Goal: Transaction & Acquisition: Book appointment/travel/reservation

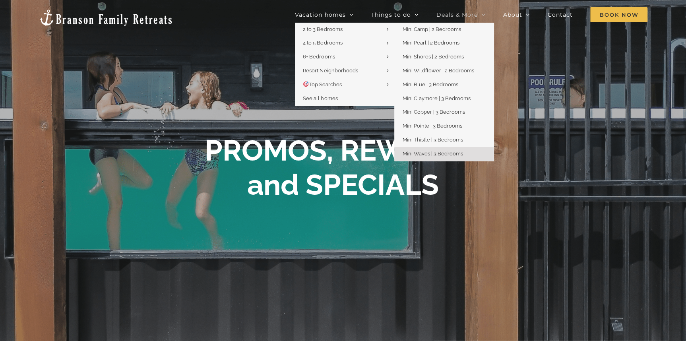
click at [439, 155] on span "Mini Waves | 3 Bedrooms" at bounding box center [432, 154] width 60 height 6
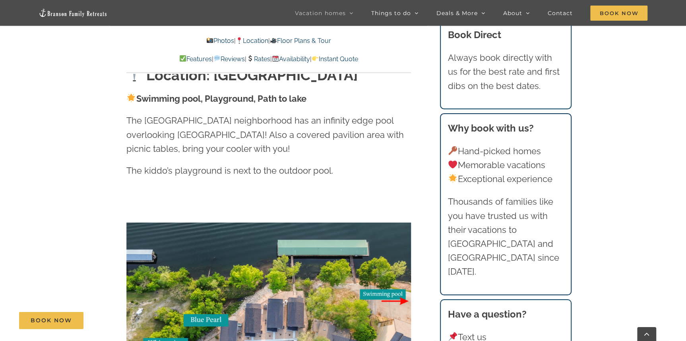
scroll to position [1480, 0]
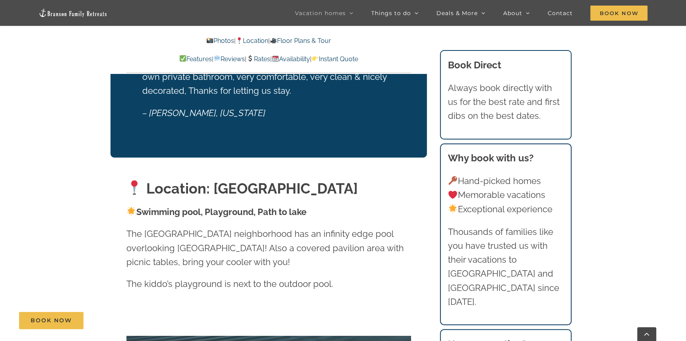
click at [314, 37] on p "Photos | Location | Floor Plans & Tour" at bounding box center [268, 41] width 284 height 10
click at [309, 41] on link "Floor Plans & Tour" at bounding box center [300, 41] width 61 height 8
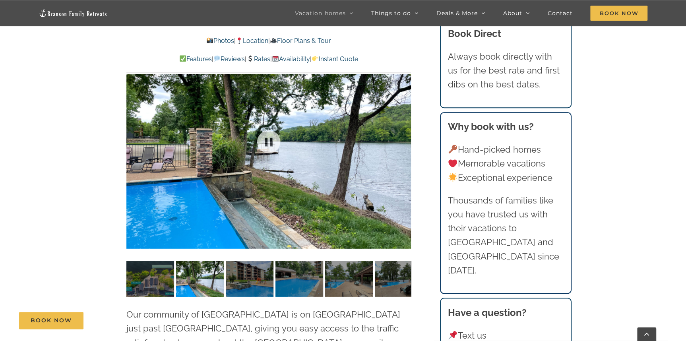
scroll to position [1877, 0]
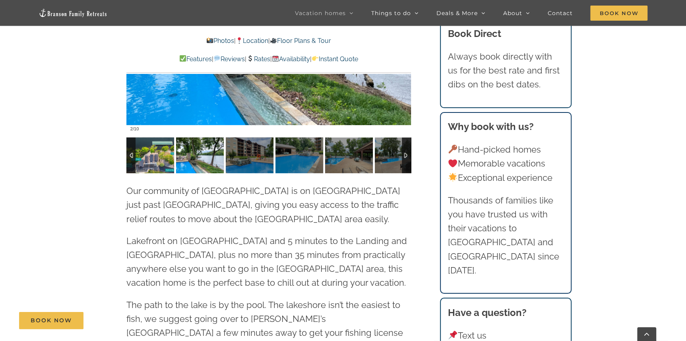
click at [139, 146] on img at bounding box center [150, 155] width 48 height 36
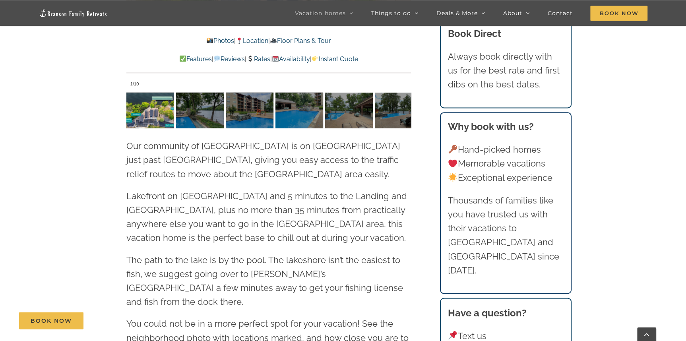
scroll to position [1973, 0]
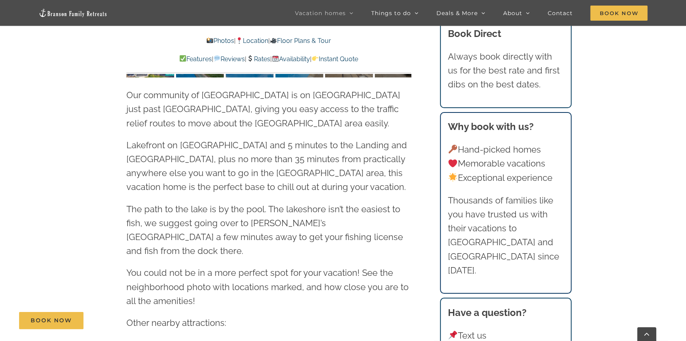
click at [305, 46] on p "Photos | Location | Floor Plans & Tour" at bounding box center [268, 41] width 284 height 10
click at [309, 41] on link "Floor Plans & Tour" at bounding box center [300, 41] width 61 height 8
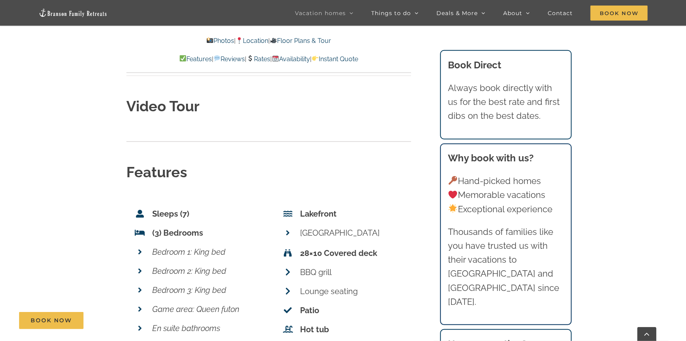
scroll to position [2567, 0]
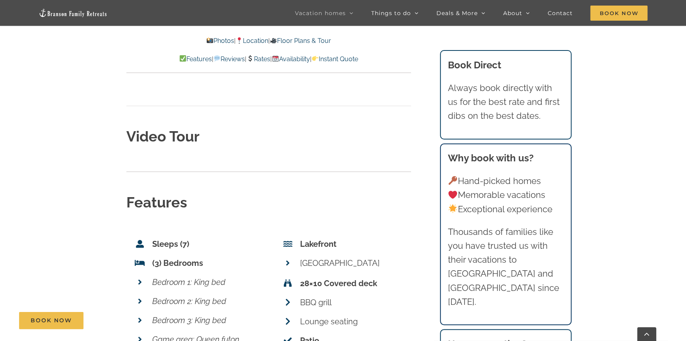
click at [298, 126] on div "Video Tour" at bounding box center [268, 141] width 284 height 30
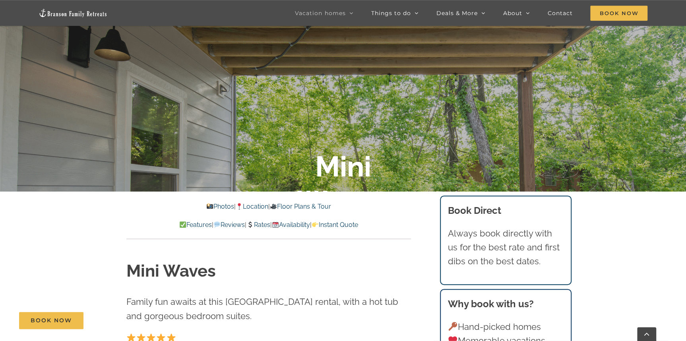
scroll to position [101, 0]
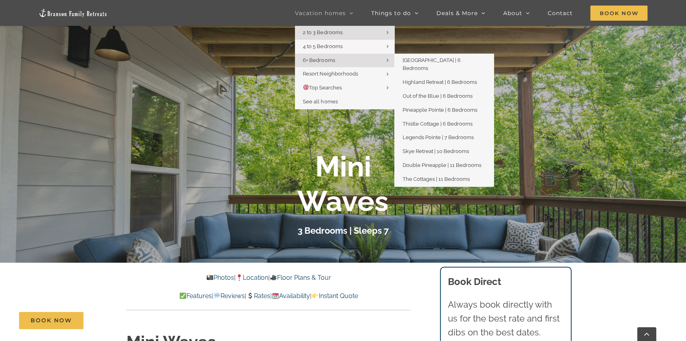
click at [318, 62] on span "6+ Bedrooms" at bounding box center [319, 60] width 32 height 6
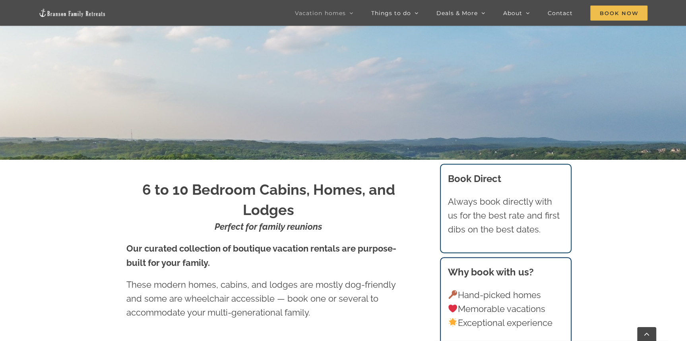
scroll to position [197, 0]
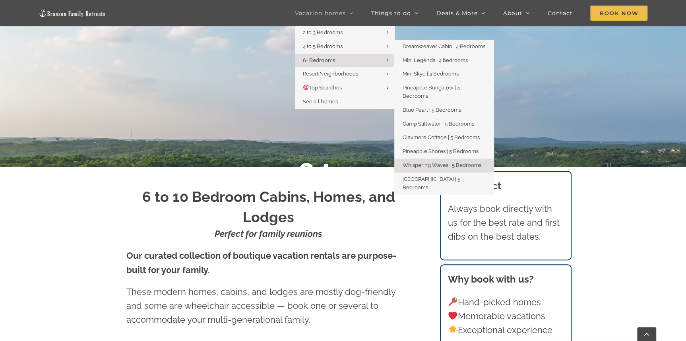
click at [426, 162] on span "Whispering Waves | 5 Bedrooms" at bounding box center [441, 165] width 79 height 6
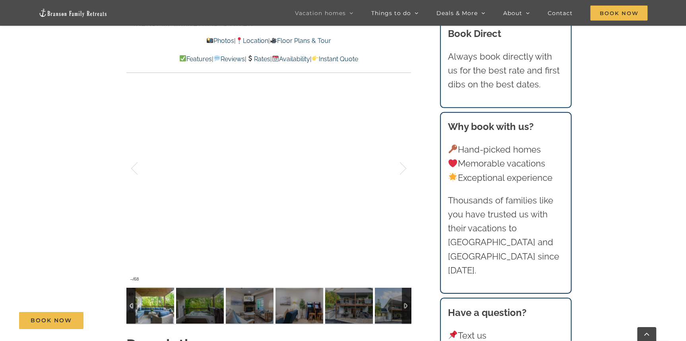
scroll to position [690, 0]
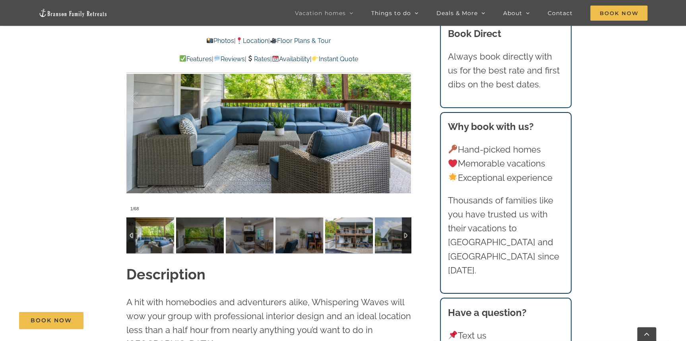
click at [355, 241] on img at bounding box center [349, 235] width 48 height 36
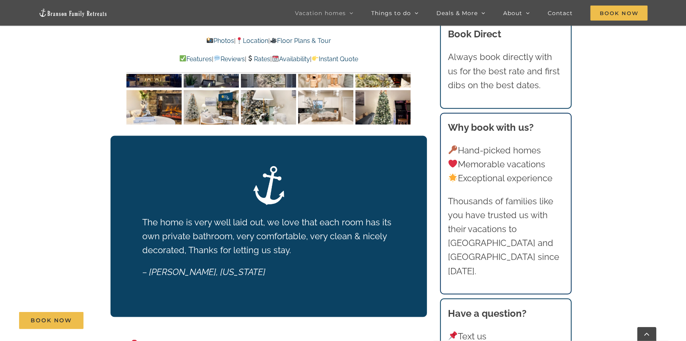
scroll to position [1085, 0]
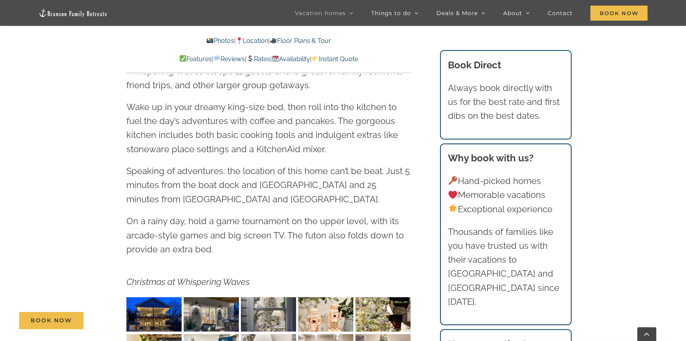
click at [309, 60] on link "Availability" at bounding box center [290, 59] width 38 height 8
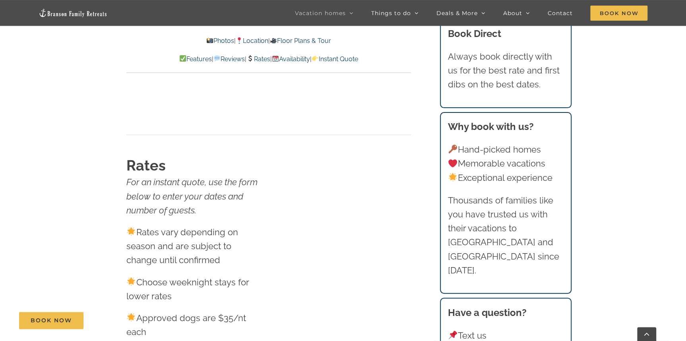
scroll to position [4103, 0]
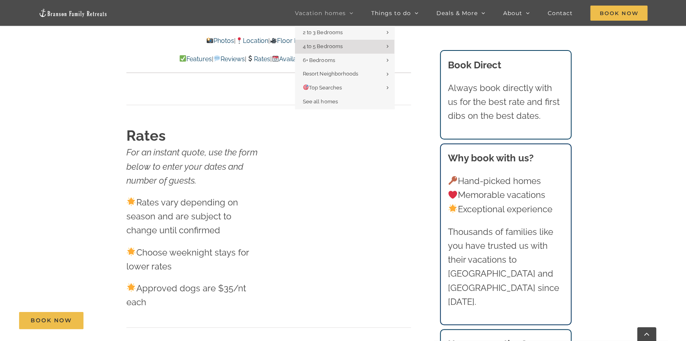
click at [339, 14] on span "Vacation homes" at bounding box center [320, 13] width 50 height 6
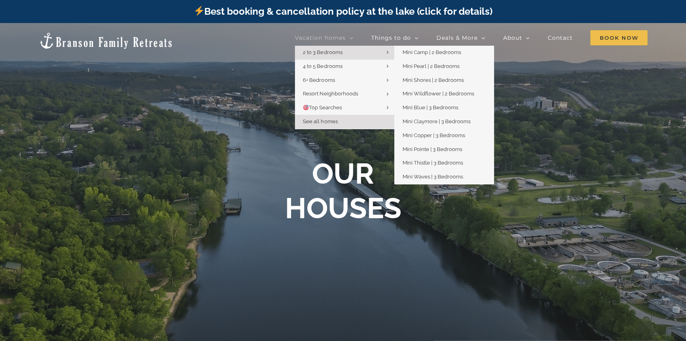
click at [344, 57] on link "2 to 3 Bedrooms" at bounding box center [344, 53] width 99 height 14
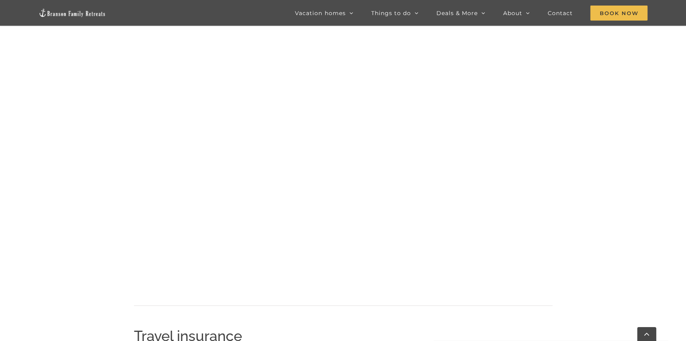
scroll to position [815, 0]
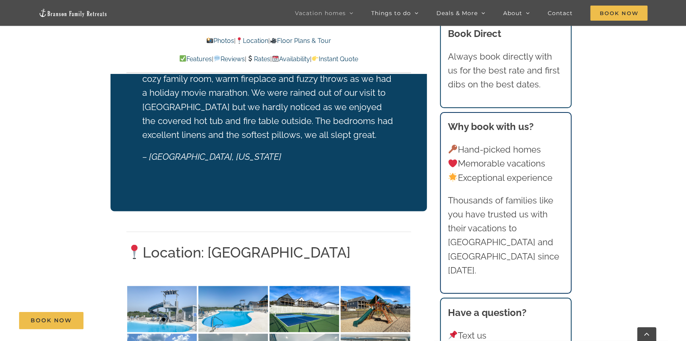
scroll to position [1578, 0]
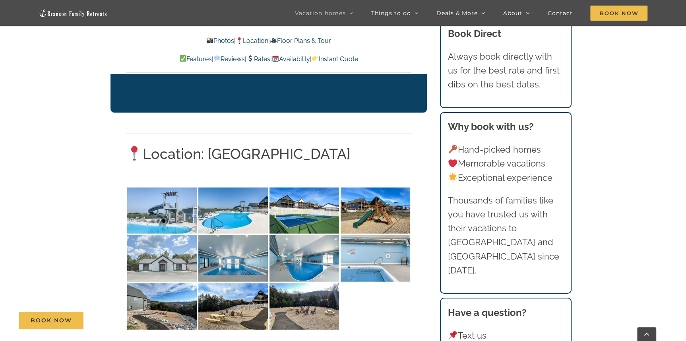
click at [172, 235] on img at bounding box center [162, 258] width 70 height 46
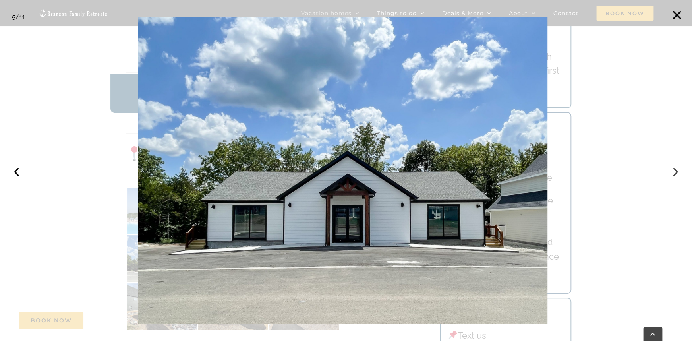
click at [673, 169] on button "›" at bounding box center [675, 170] width 17 height 17
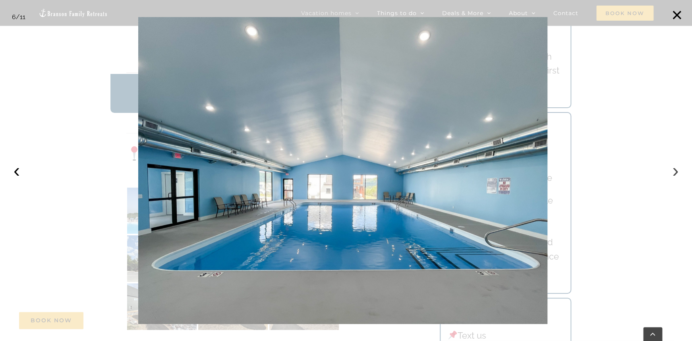
click at [673, 175] on button "›" at bounding box center [675, 170] width 17 height 17
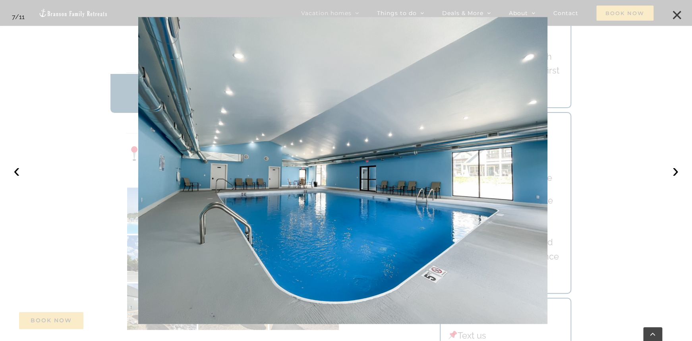
click at [676, 14] on button "×" at bounding box center [676, 14] width 17 height 17
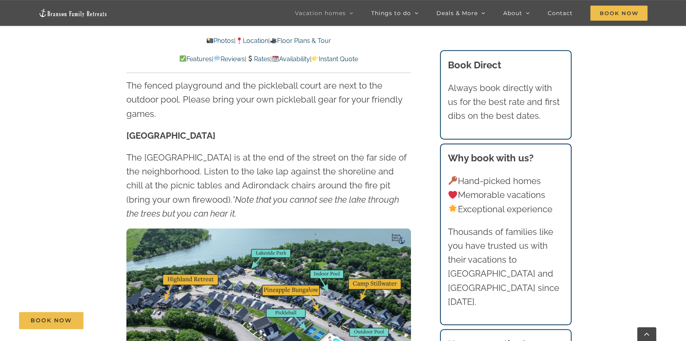
scroll to position [1973, 0]
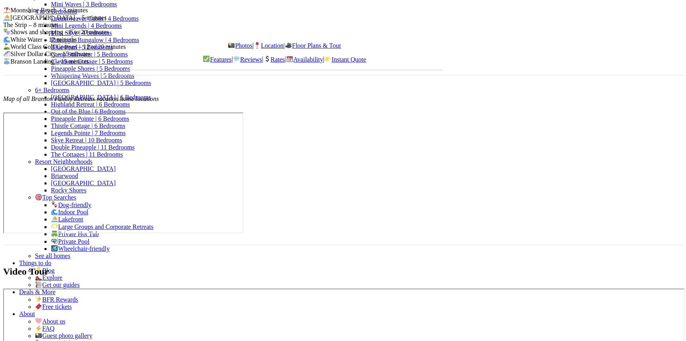
scroll to position [2071, 0]
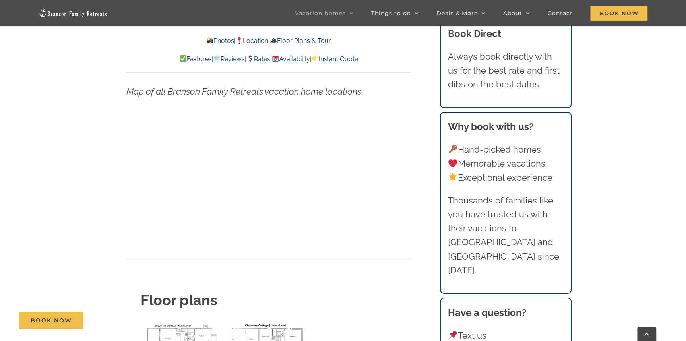
scroll to position [2860, 0]
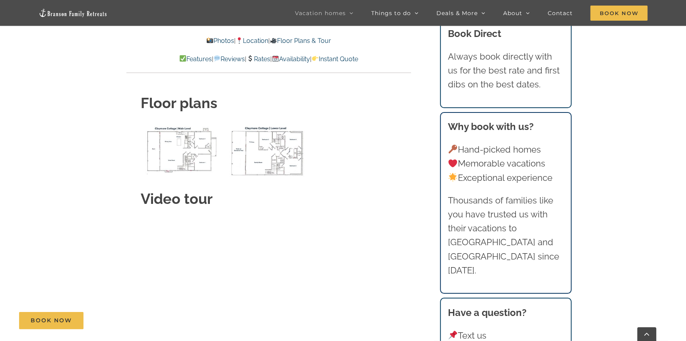
click at [267, 150] on img "Claymore Cottage lower level floor plan" at bounding box center [268, 151] width 83 height 54
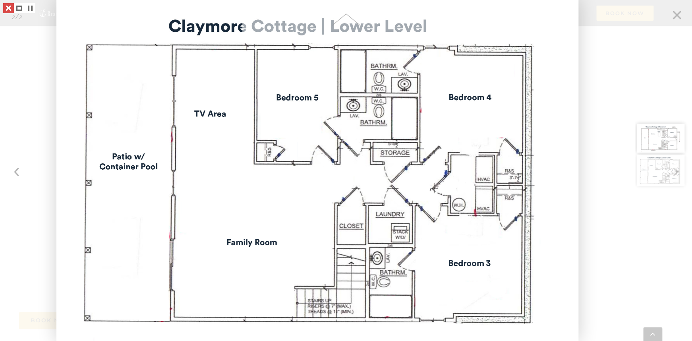
click at [5, 6] on link at bounding box center [8, 8] width 11 height 10
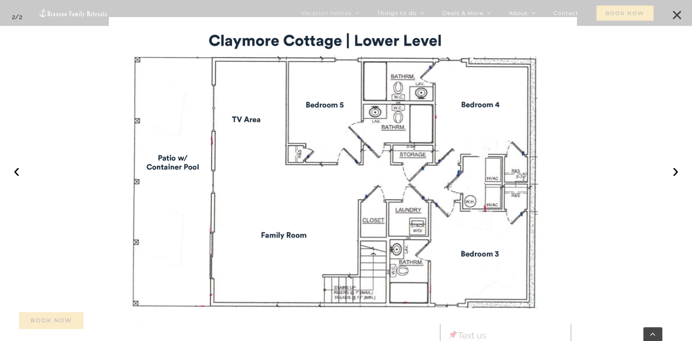
click at [675, 14] on button "×" at bounding box center [676, 14] width 17 height 17
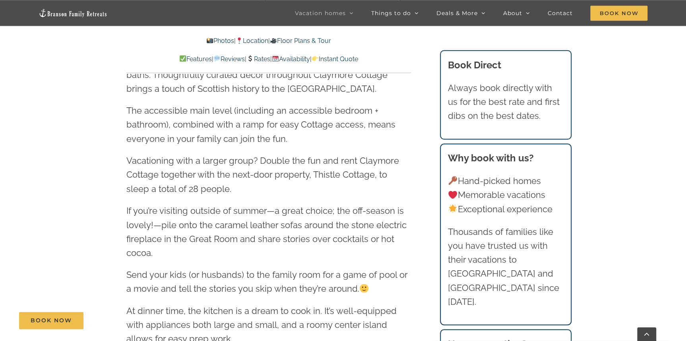
scroll to position [1085, 0]
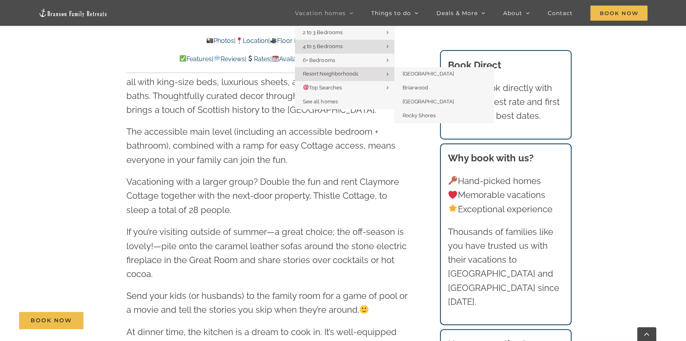
click at [377, 74] on link "Resort Neighborhoods" at bounding box center [344, 74] width 99 height 14
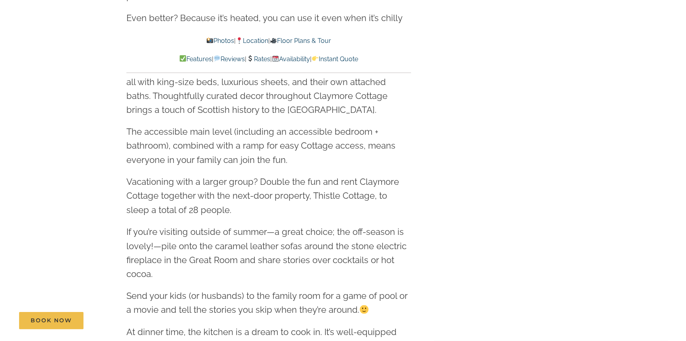
scroll to position [0, 0]
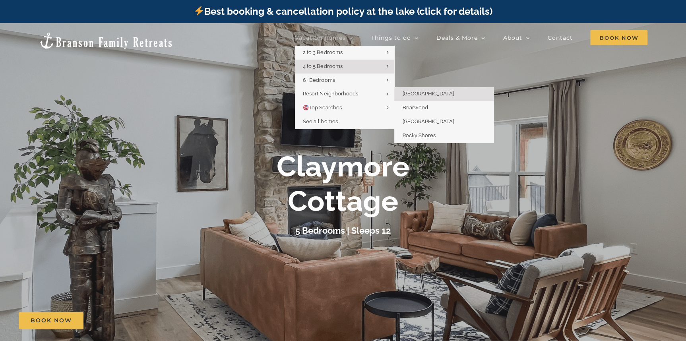
click at [414, 94] on span "[GEOGRAPHIC_DATA]" at bounding box center [427, 94] width 51 height 6
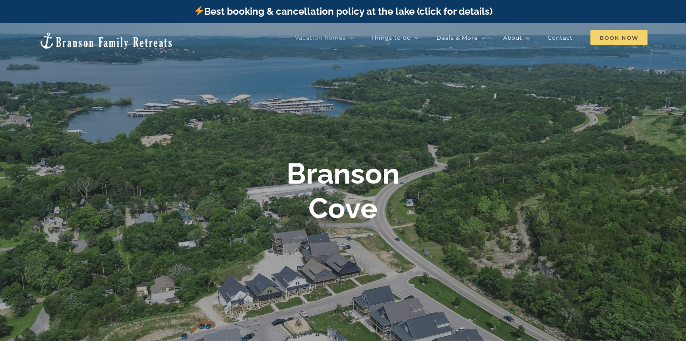
click at [629, 33] on span "Book Now" at bounding box center [618, 37] width 57 height 15
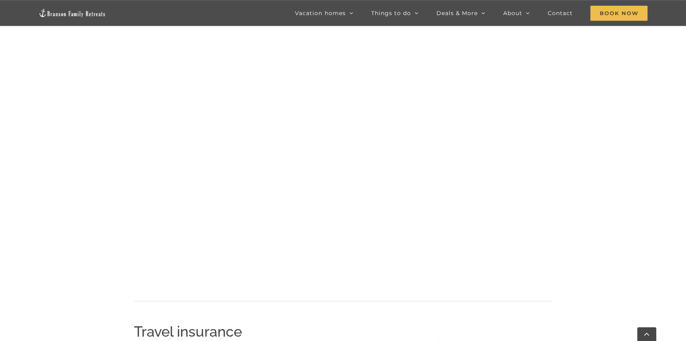
scroll to position [519, 0]
